Goal: Transaction & Acquisition: Book appointment/travel/reservation

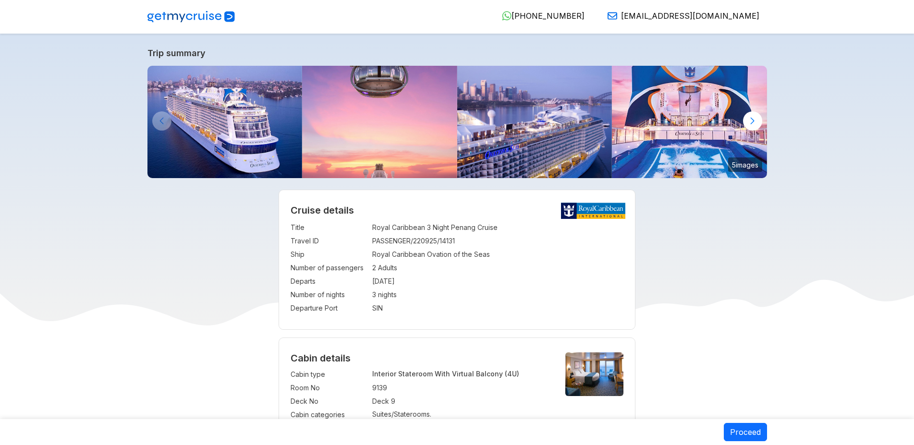
select select "**"
select select "*"
drag, startPoint x: 384, startPoint y: 255, endPoint x: 466, endPoint y: 253, distance: 82.6
click at [466, 253] on td "Royal Caribbean Ovation of the Seas" at bounding box center [497, 254] width 251 height 13
drag, startPoint x: 379, startPoint y: 267, endPoint x: 424, endPoint y: 269, distance: 45.2
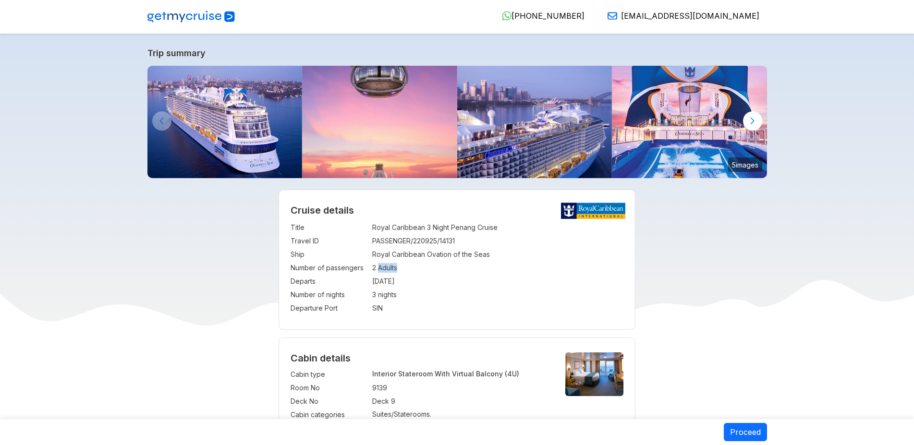
click at [424, 269] on td "2 Adults" at bounding box center [497, 267] width 251 height 13
drag, startPoint x: 374, startPoint y: 285, endPoint x: 398, endPoint y: 284, distance: 24.0
click at [398, 284] on td "[DATE]" at bounding box center [497, 281] width 251 height 13
drag, startPoint x: 382, startPoint y: 292, endPoint x: 400, endPoint y: 293, distance: 17.3
click at [400, 293] on td "3 nights" at bounding box center [497, 294] width 251 height 13
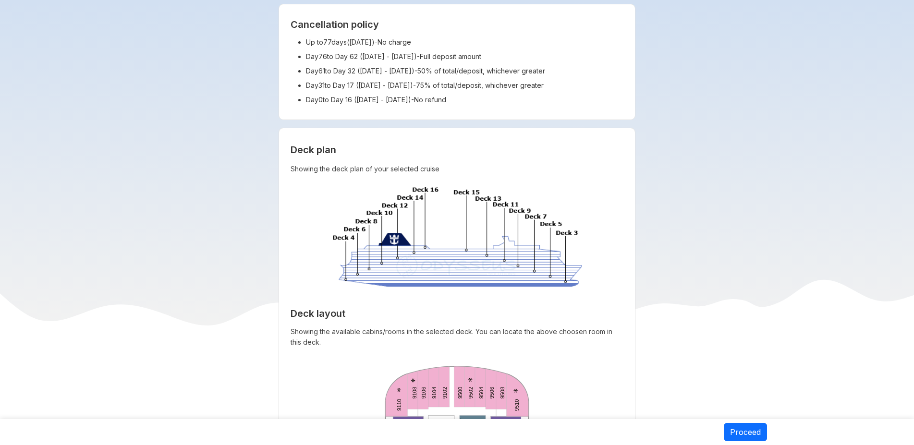
scroll to position [768, 0]
